Goal: Communication & Community: Answer question/provide support

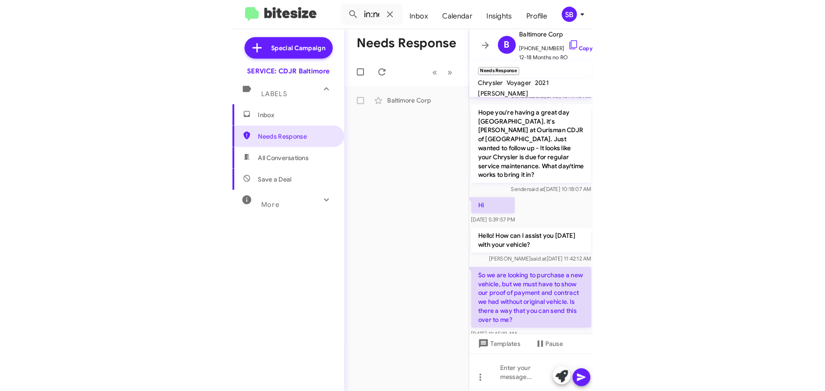
scroll to position [143, 0]
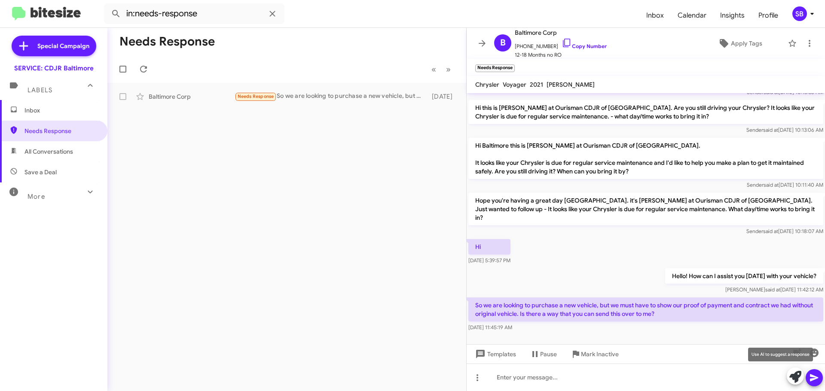
click at [345, 376] on icon at bounding box center [795, 377] width 12 height 12
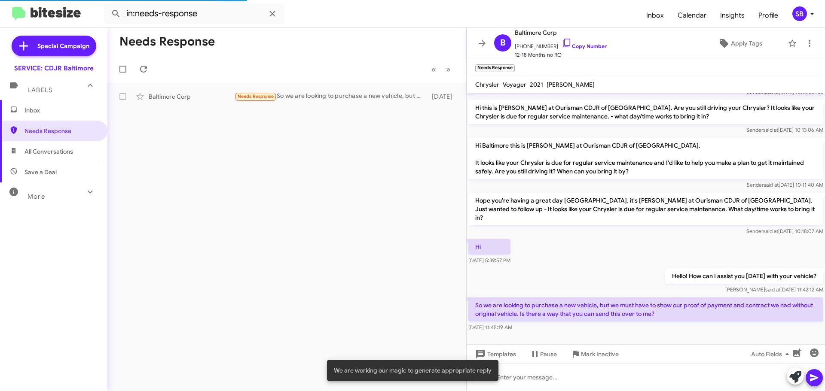
scroll to position [210, 0]
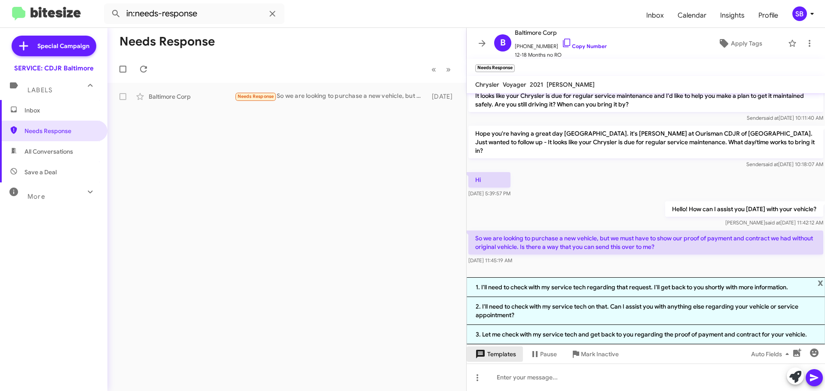
click at [345, 352] on span "Templates" at bounding box center [495, 354] width 43 height 15
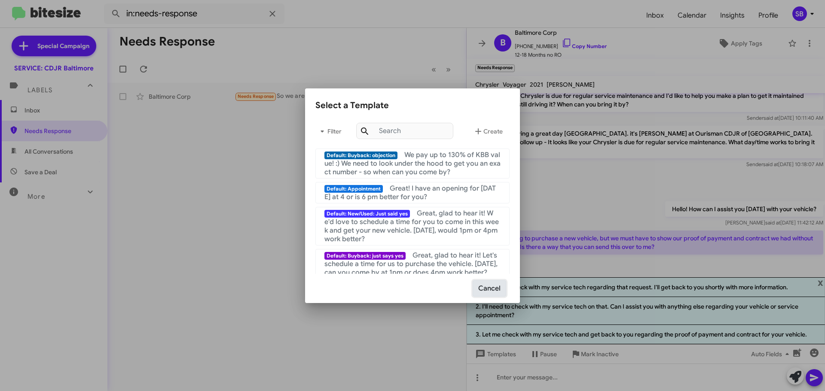
click at [345, 286] on button "Cancel" at bounding box center [490, 289] width 34 height 16
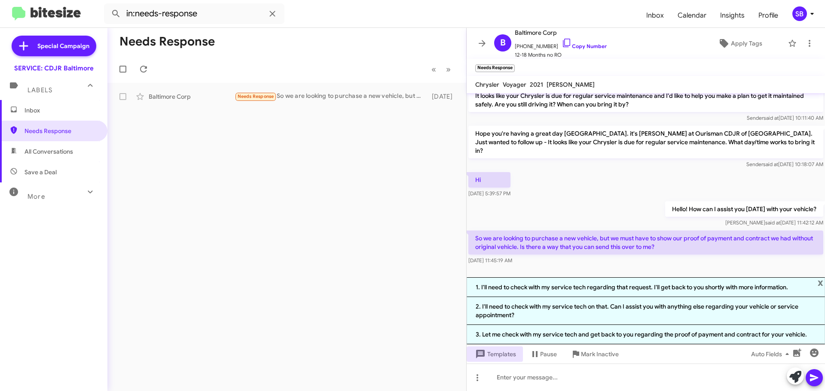
click at [49, 110] on span "Inbox" at bounding box center [60, 110] width 73 height 9
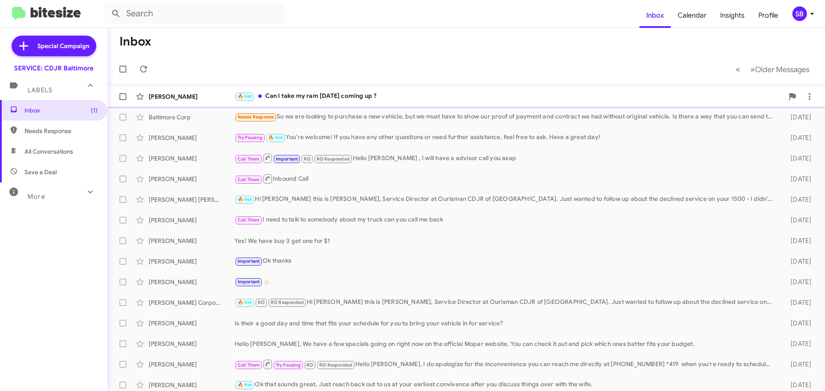
click at [342, 101] on div "🔥 Hot Can I take my ram [DATE] coming up ?" at bounding box center [509, 97] width 549 height 10
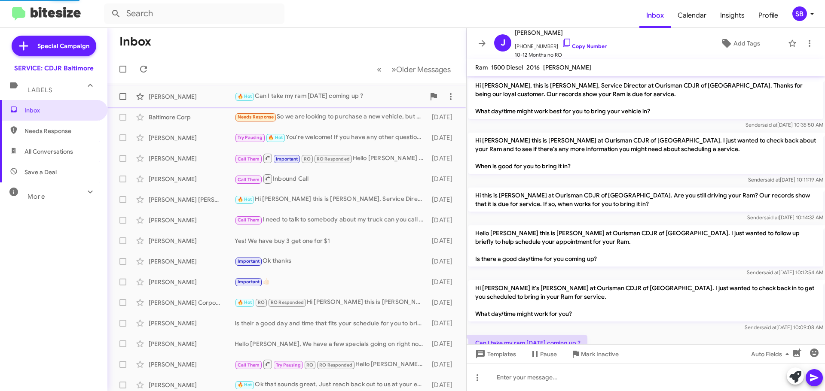
scroll to position [31, 0]
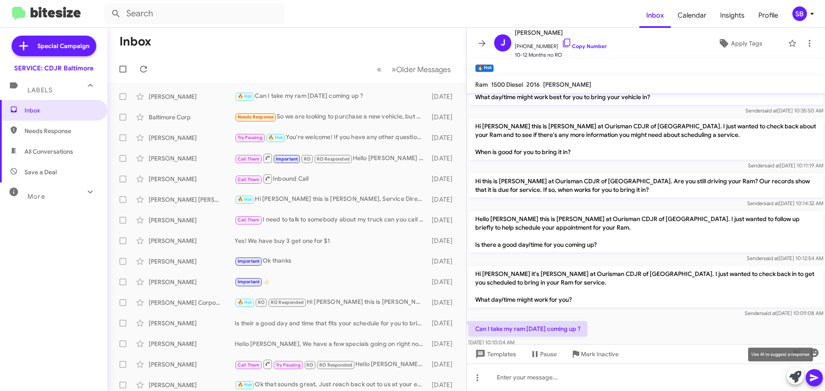
click at [345, 376] on icon at bounding box center [795, 377] width 12 height 12
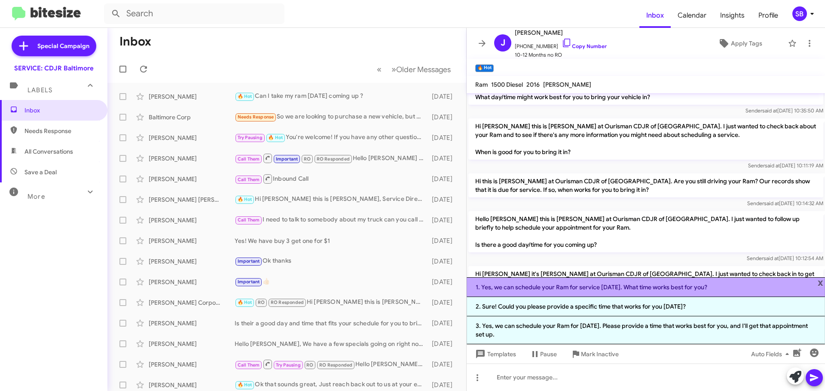
click at [345, 294] on li "1. Yes, we can schedule your Ram for service [DATE]. What time works best for y…" at bounding box center [646, 288] width 358 height 20
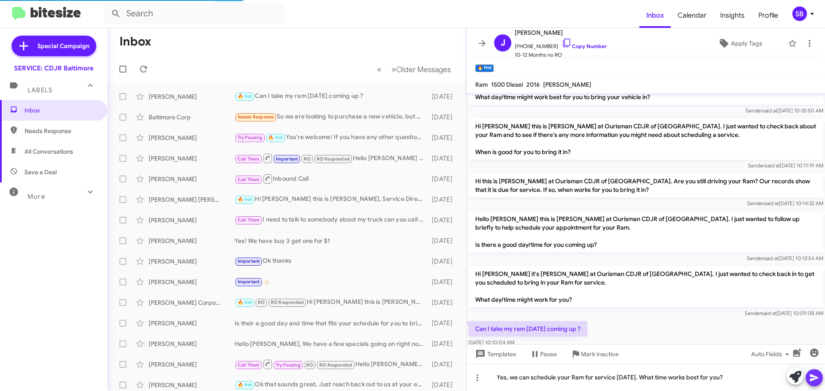
click at [345, 376] on icon at bounding box center [814, 378] width 8 height 7
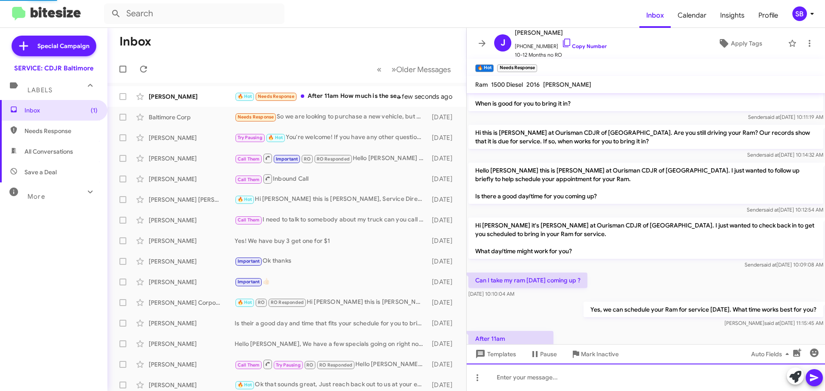
scroll to position [0, 0]
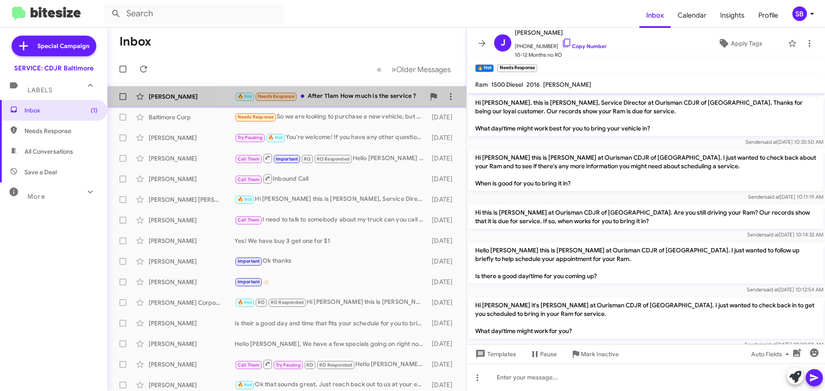
click at [331, 103] on div "[PERSON_NAME] 🔥 Hot Needs Response After 11am How much is the service ? a few s…" at bounding box center [286, 96] width 345 height 17
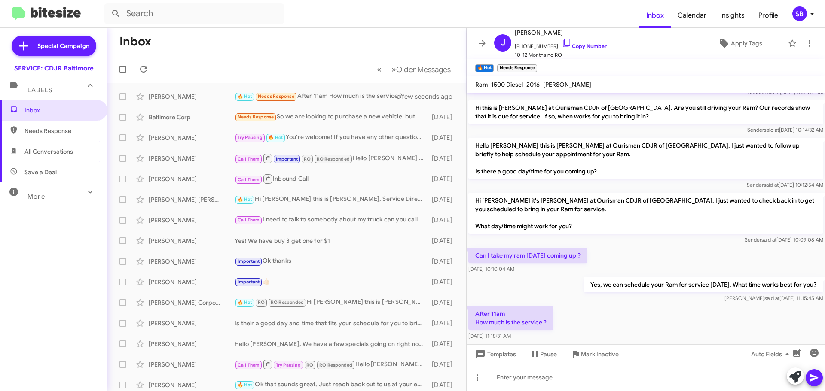
scroll to position [120, 0]
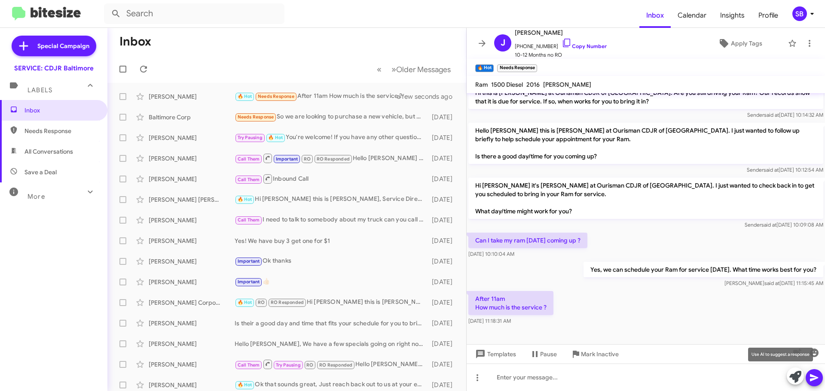
click at [345, 376] on button at bounding box center [795, 376] width 17 height 17
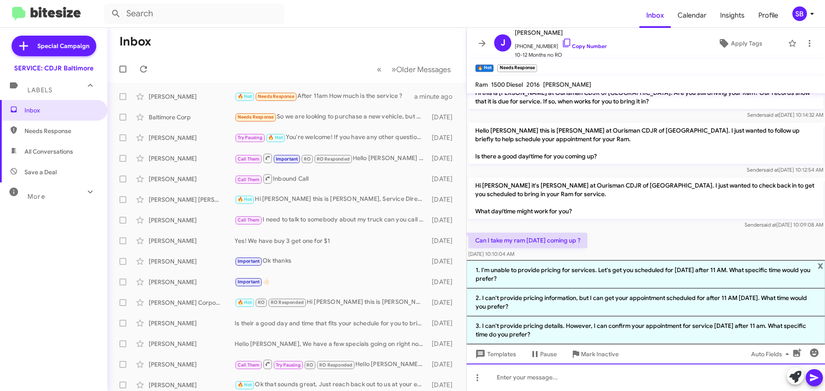
click at [345, 376] on div at bounding box center [646, 378] width 358 height 28
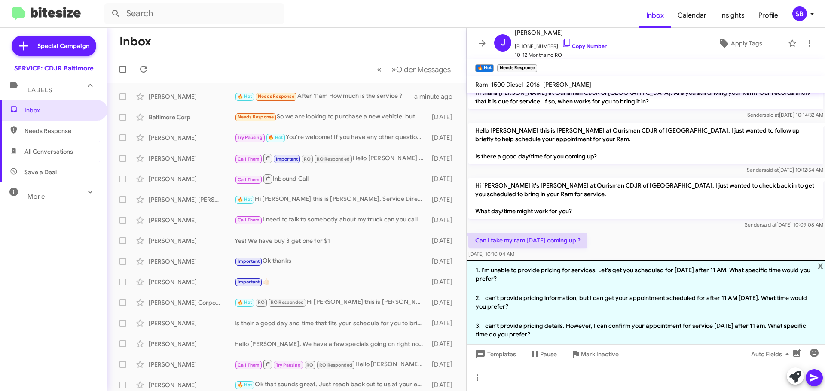
click at [345, 329] on li "3. I can't provide pricing details. However, I can confirm your appointment for…" at bounding box center [646, 331] width 358 height 28
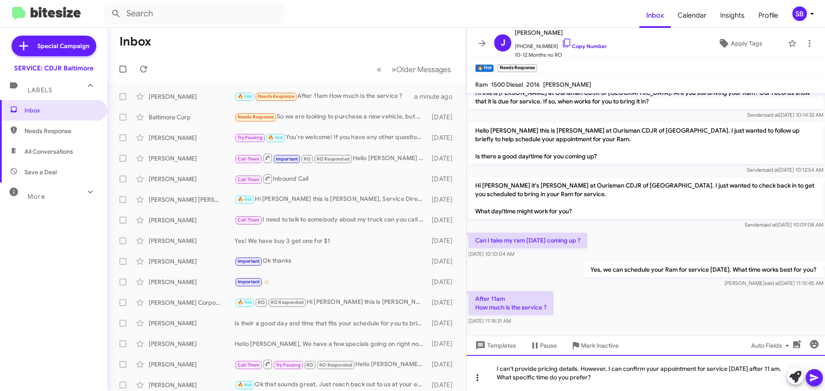
drag, startPoint x: 603, startPoint y: 378, endPoint x: 478, endPoint y: 379, distance: 125.0
click at [345, 376] on div "I can't provide pricing details. However, I can confirm your appointment for se…" at bounding box center [646, 373] width 358 height 36
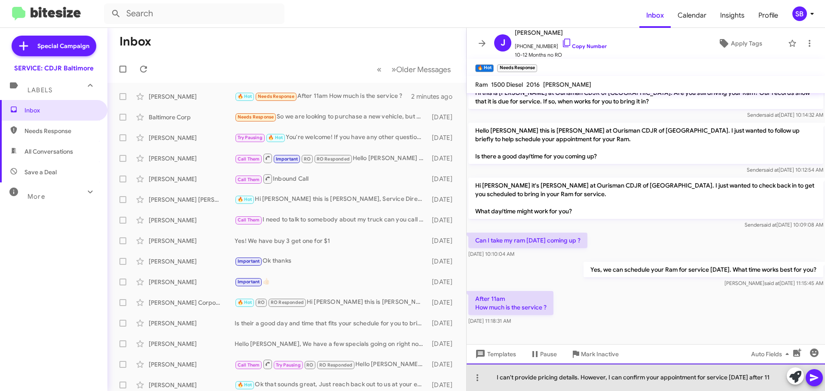
drag, startPoint x: 785, startPoint y: 378, endPoint x: 619, endPoint y: 377, distance: 165.9
click at [345, 376] on div "I can't provide pricing details. However, I can confirm your appointment for se…" at bounding box center [646, 378] width 358 height 28
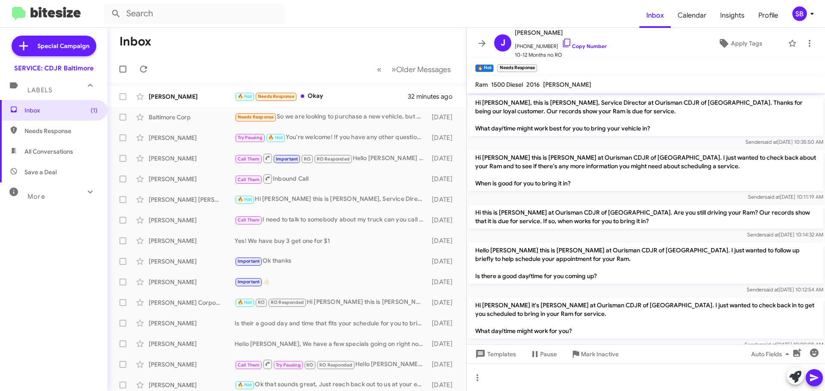
scroll to position [0, 0]
drag, startPoint x: 487, startPoint y: 30, endPoint x: 709, endPoint y: 338, distance: 379.9
click at [345, 337] on div "[PERSON_NAME] [PHONE_NUMBER] Copy Number 10-12 Months no RO Apply Tags 🔥 Hot × …" at bounding box center [646, 210] width 358 height 364
drag, startPoint x: 612, startPoint y: 347, endPoint x: 611, endPoint y: 329, distance: 18.1
click at [345, 329] on mat-tooltip-component "Mark Inactive" at bounding box center [594, 334] width 46 height 26
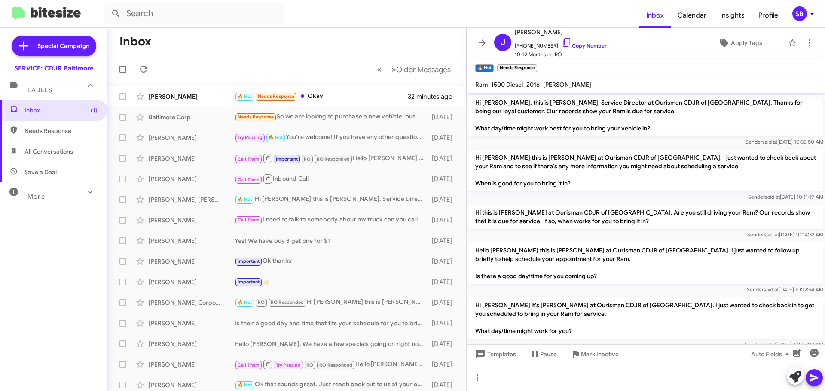
click at [345, 71] on mat-toolbar "🔥 Hot × Needs Response ×" at bounding box center [646, 67] width 358 height 17
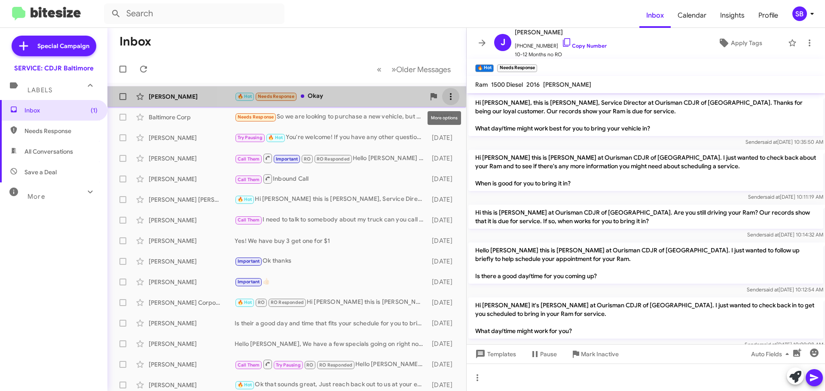
click at [345, 100] on icon at bounding box center [451, 97] width 10 height 10
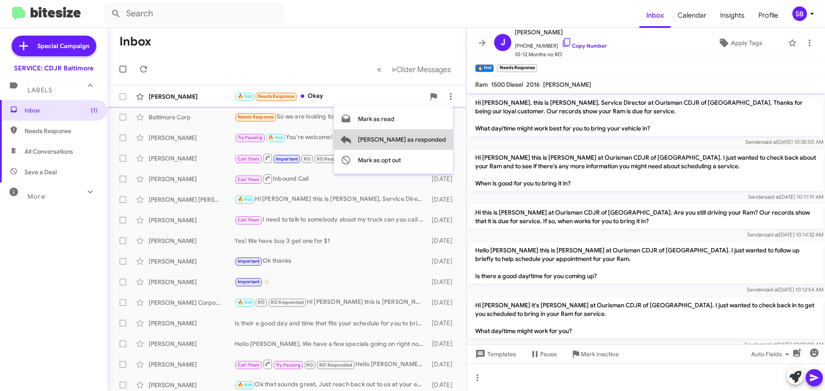
click at [345, 135] on span "[PERSON_NAME] as responded" at bounding box center [402, 139] width 88 height 21
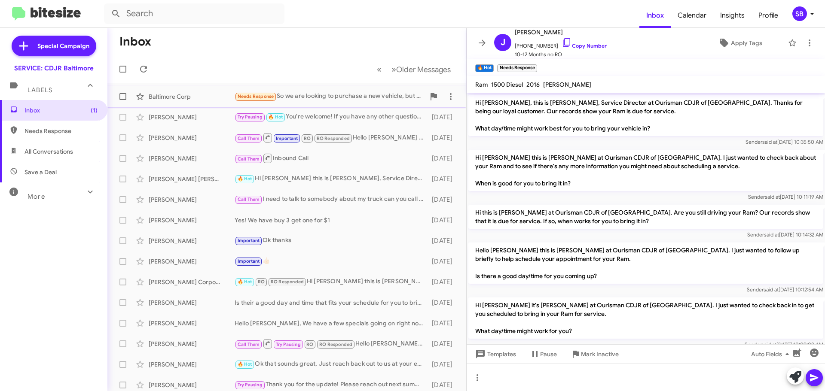
click at [345, 101] on div "Needs Response So we are looking to purchase a new vehicle, but we must have to…" at bounding box center [330, 97] width 190 height 10
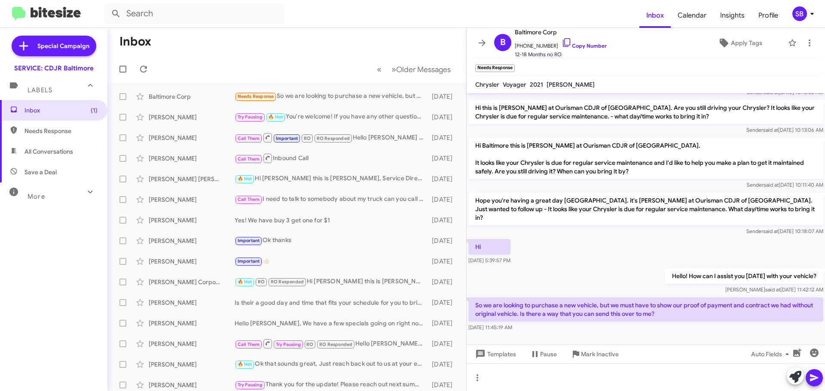
scroll to position [143, 0]
click at [345, 334] on mat-tooltip-component "Pause Conversation" at bounding box center [543, 334] width 58 height 26
click at [345, 254] on div "Hi [DATE] 5:39:57 PM" at bounding box center [646, 252] width 358 height 29
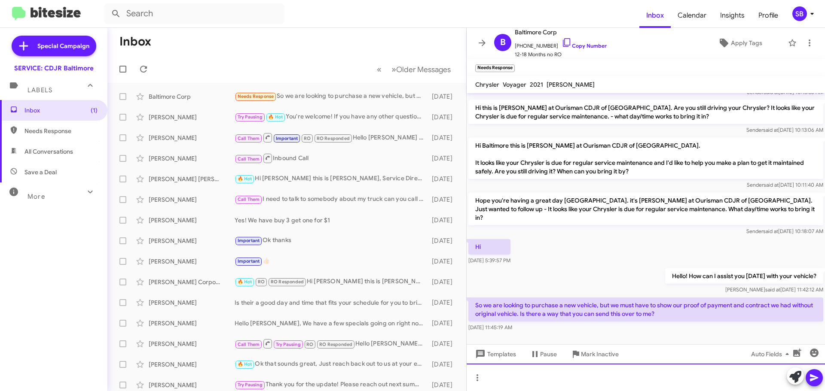
click at [345, 376] on div at bounding box center [646, 378] width 358 height 28
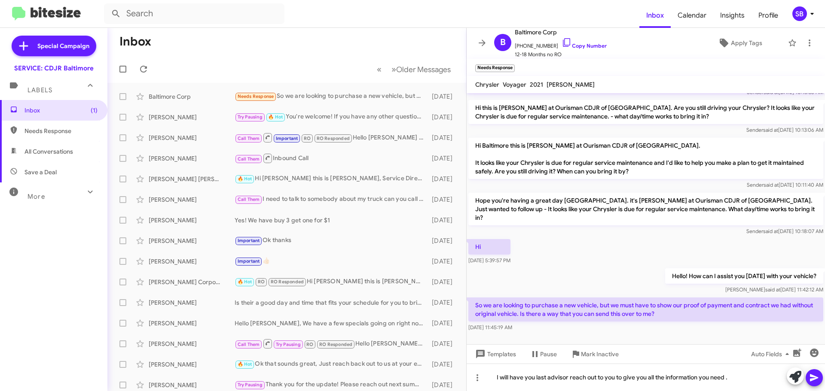
click at [345, 376] on icon at bounding box center [814, 378] width 8 height 7
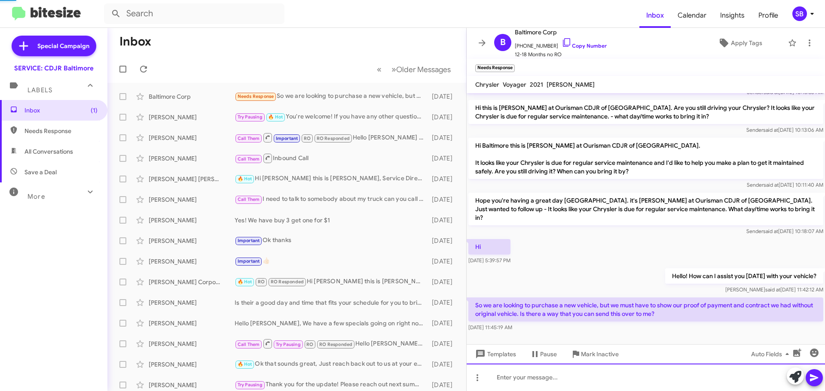
scroll to position [0, 0]
